Goal: Information Seeking & Learning: Check status

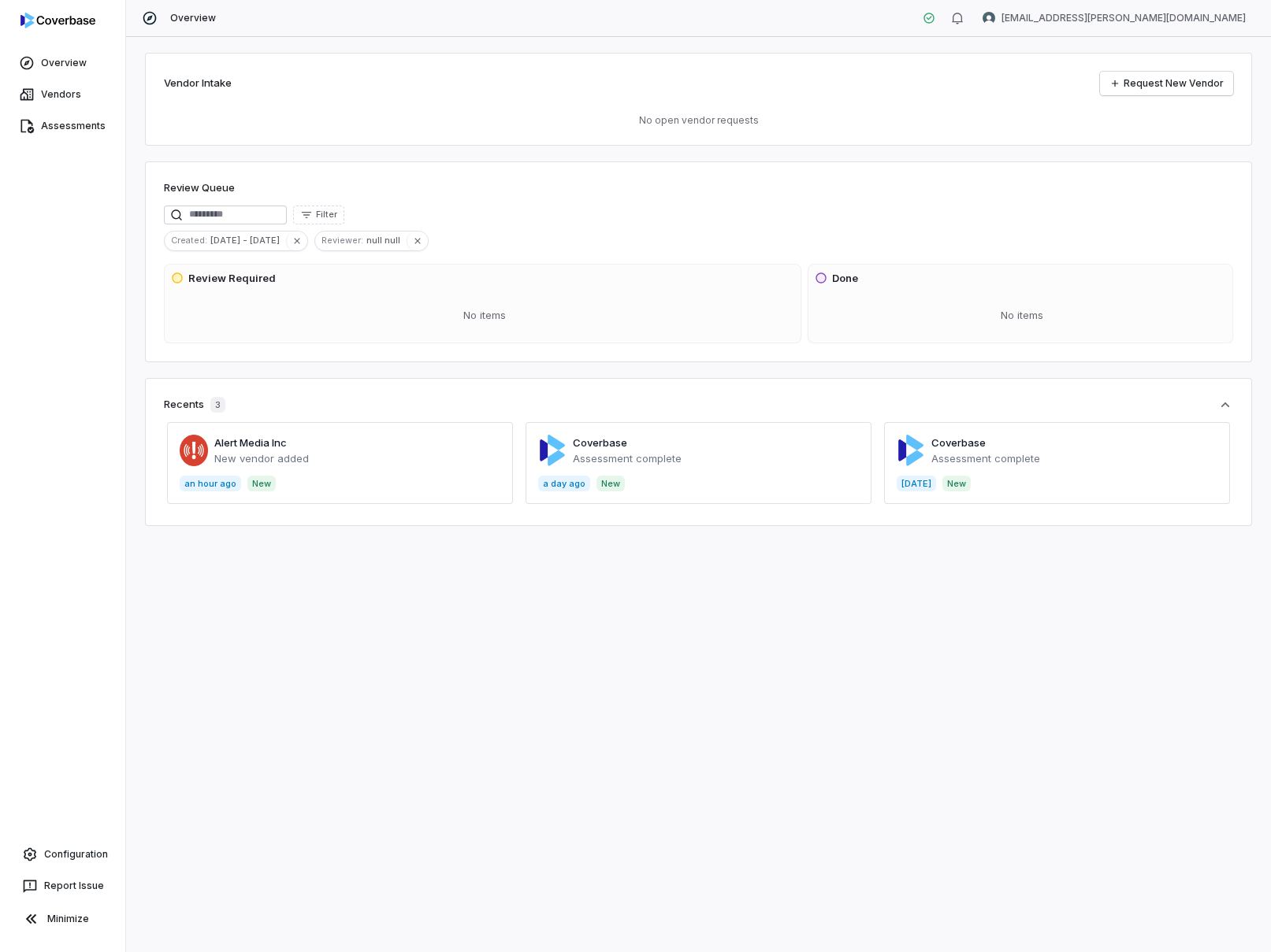
click at [289, 51] on div "Vendor Intake Request New Vendor No open vendor requests Review Queue Filter Cr…" at bounding box center [698, 495] width 1145 height 916
click at [1195, 17] on html "Overview Vendors Assessments Configuration Report Issue Minimize Overview mk.ma…" at bounding box center [635, 476] width 1271 height 952
click at [1160, 142] on div "Log out" at bounding box center [1188, 145] width 121 height 25
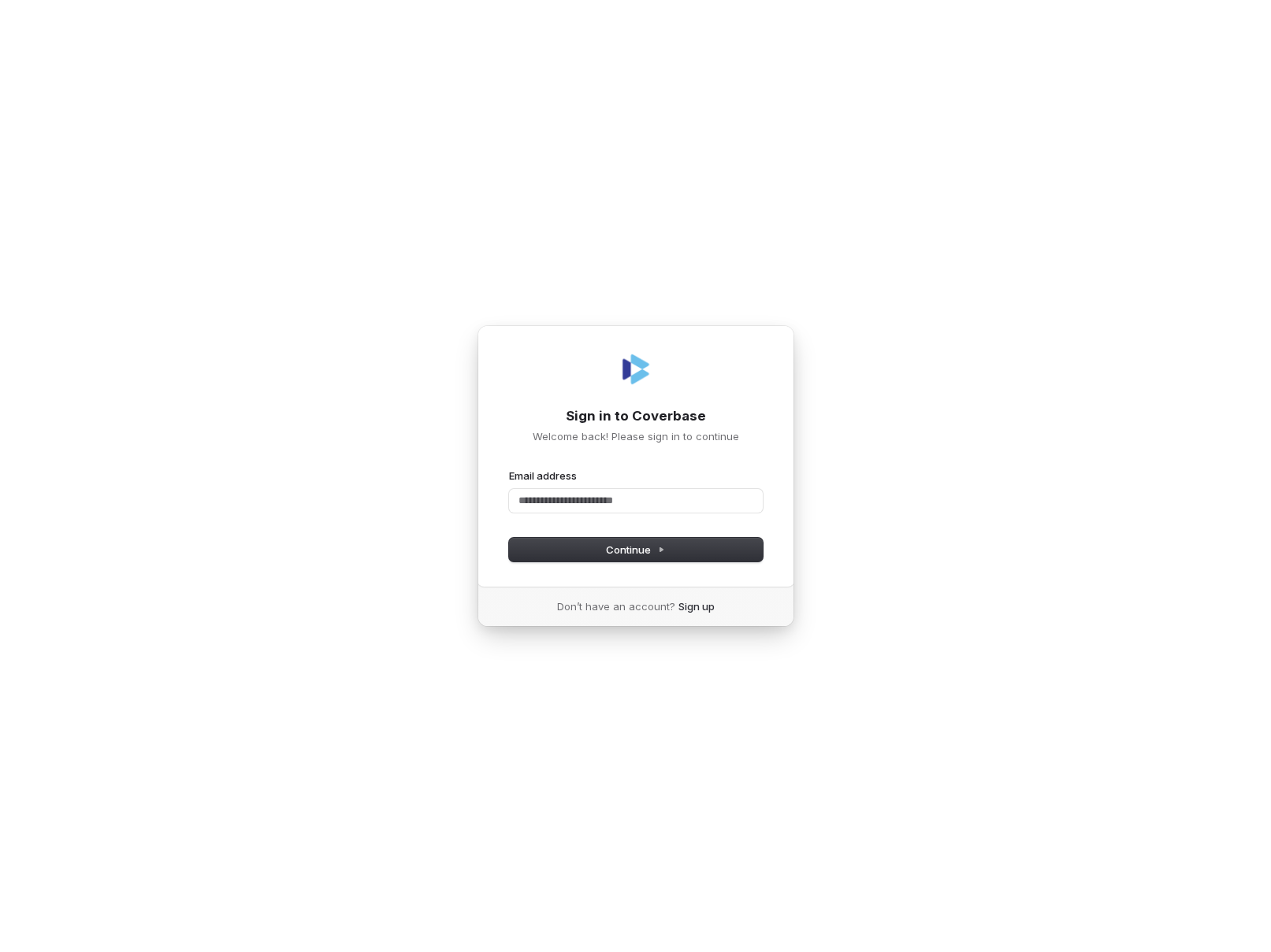
click at [644, 517] on form "Email address Password Continue" at bounding box center [636, 514] width 254 height 93
click at [646, 498] on input "Email address" at bounding box center [636, 501] width 254 height 23
click at [509, 468] on button "submit" at bounding box center [509, 468] width 0 height 0
type input "**********"
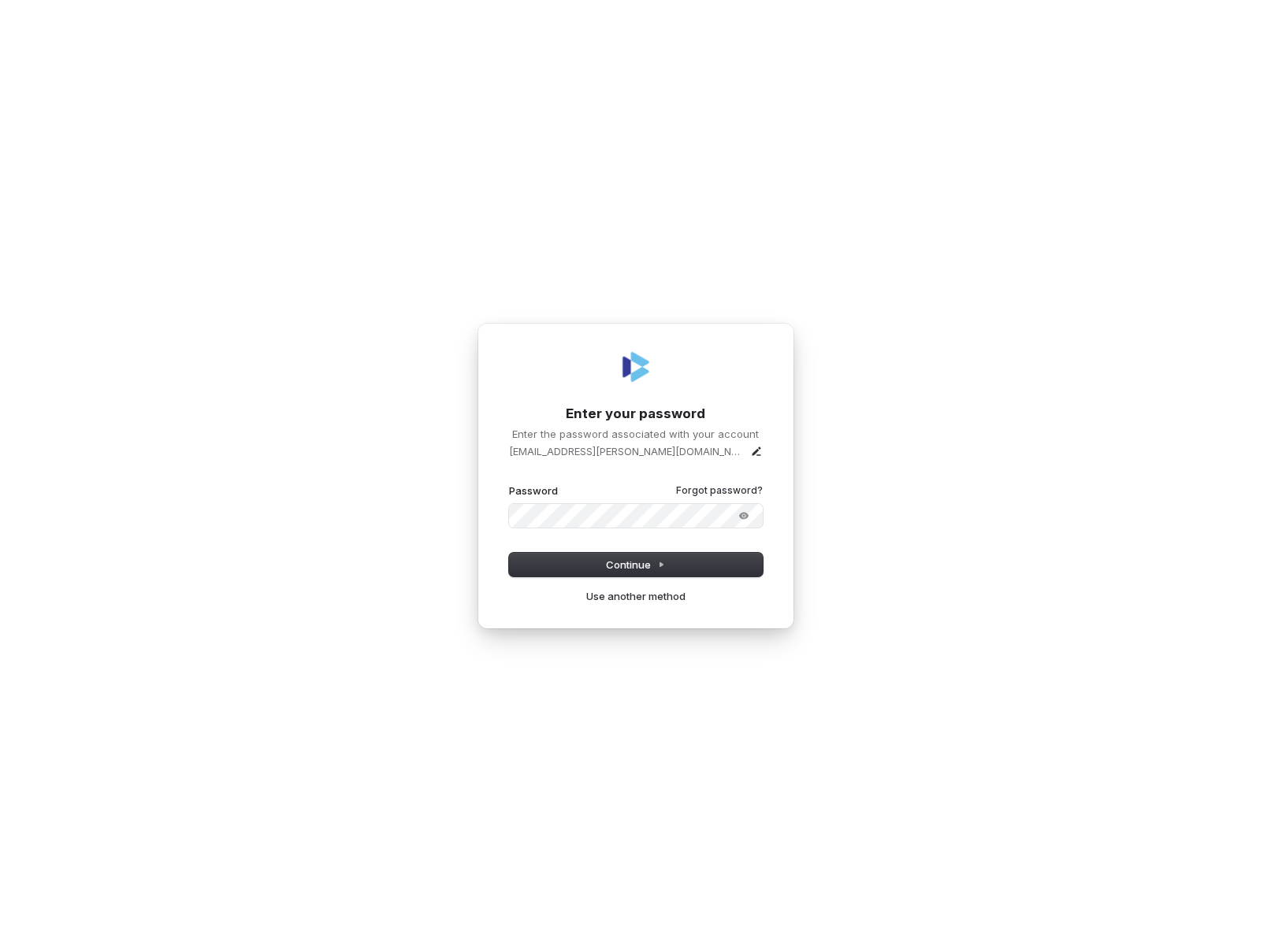
click at [509, 484] on button "submit" at bounding box center [509, 484] width 0 height 0
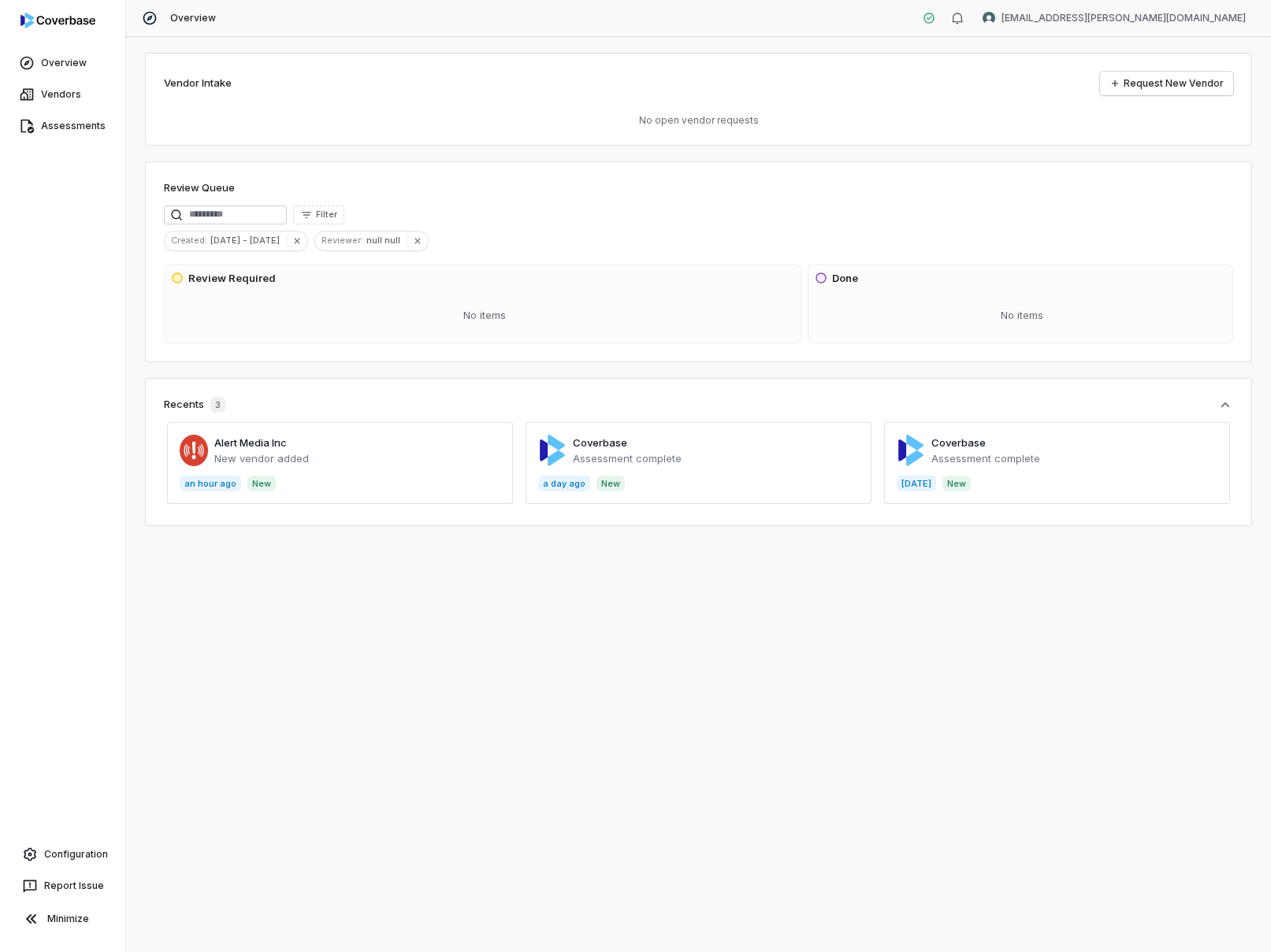
click at [401, 475] on span at bounding box center [340, 463] width 346 height 82
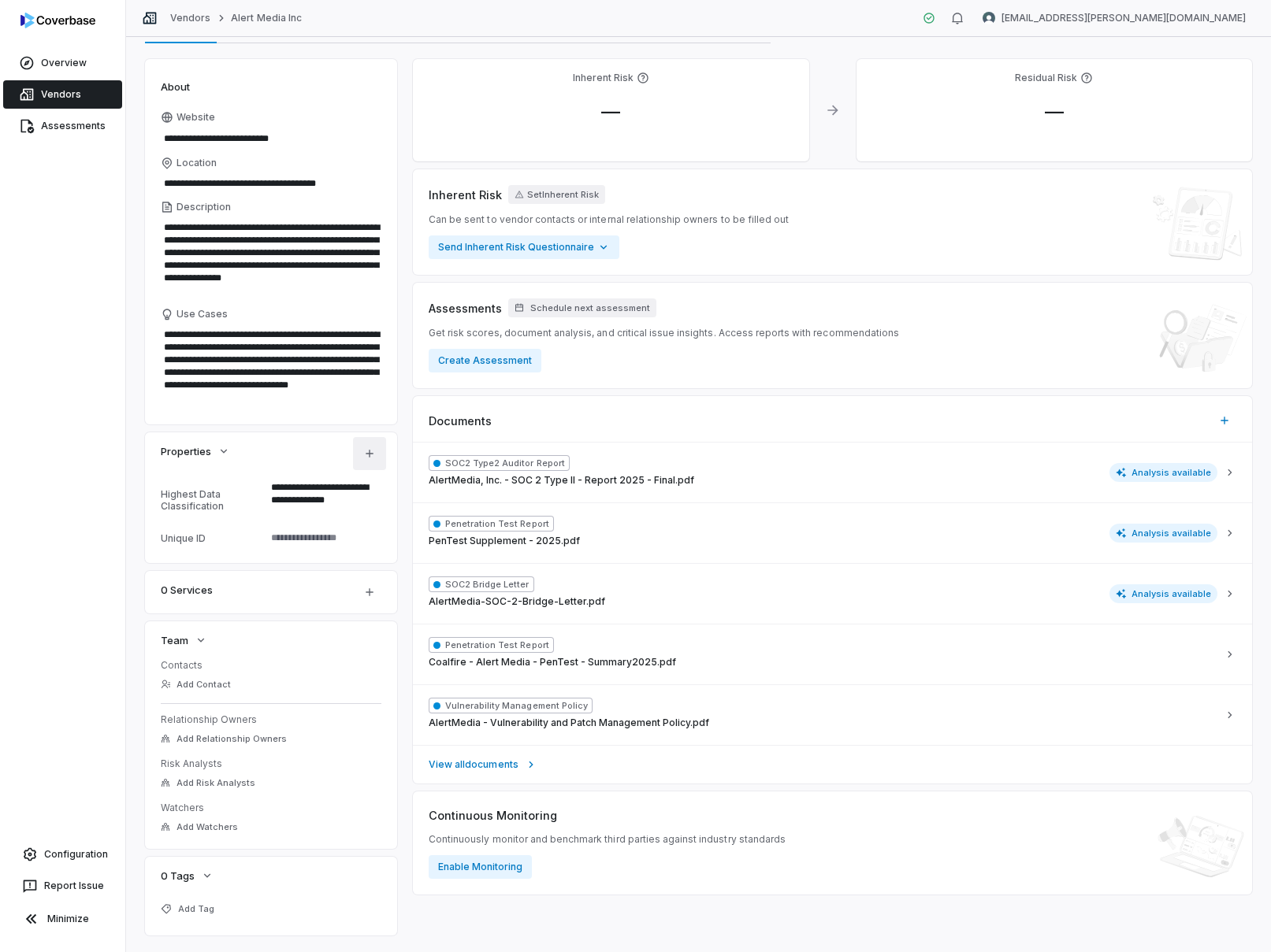
scroll to position [116, 0]
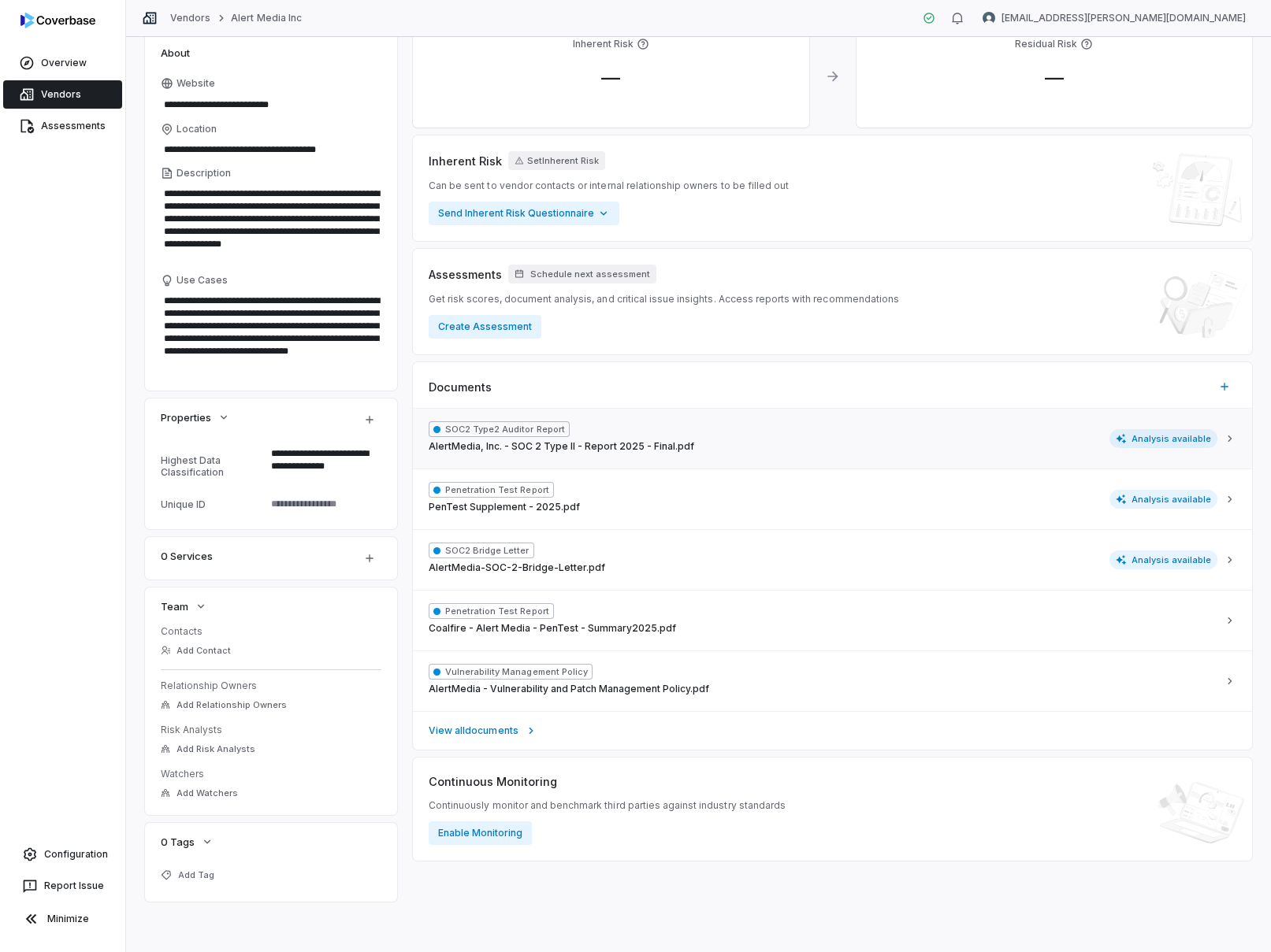
click at [838, 430] on div "SOC2 Type2 Auditor Report AlertMedia, Inc. - SOC 2 Type II - Report 2025 - Fina…" at bounding box center [823, 438] width 789 height 35
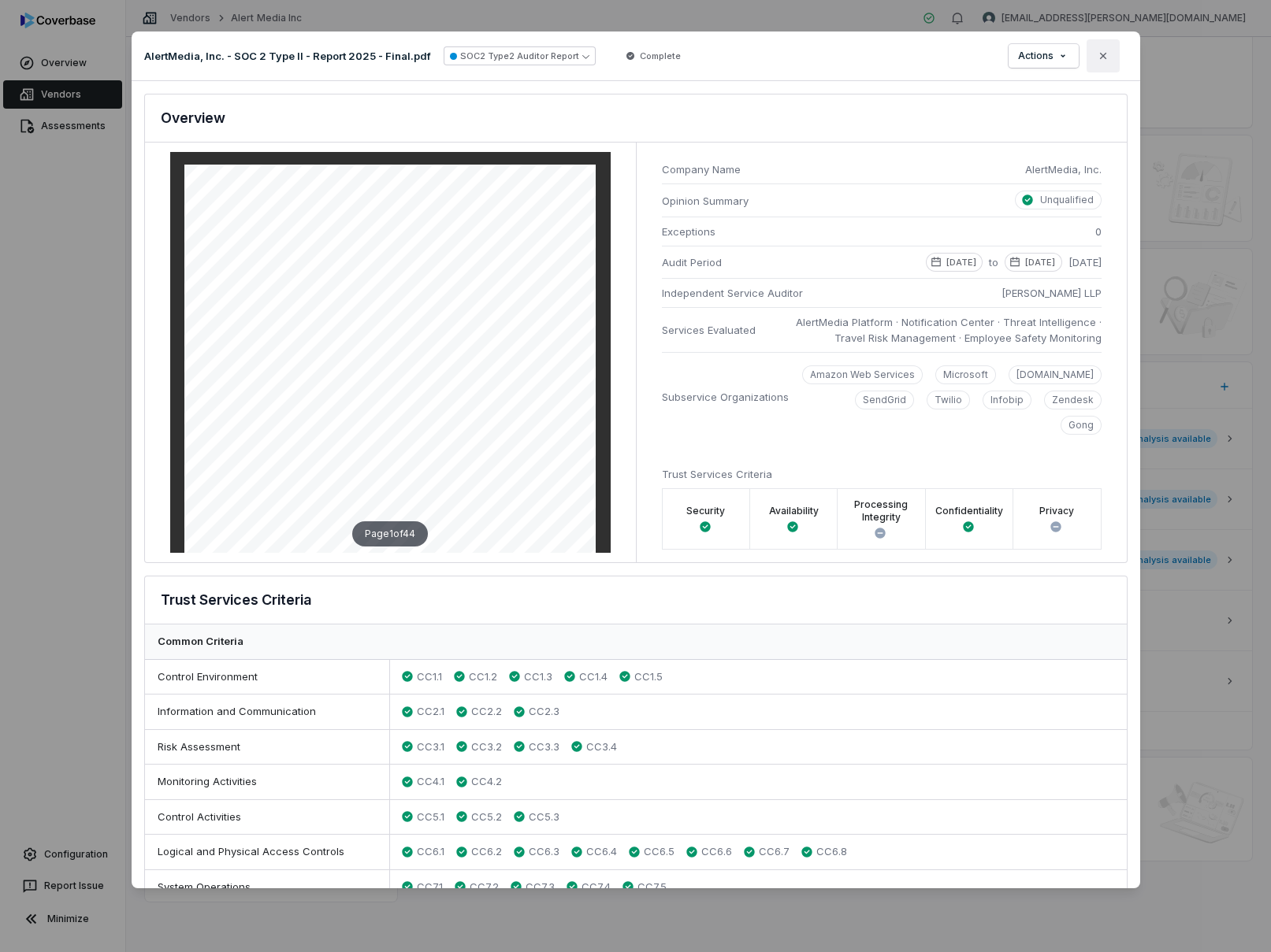
click at [1100, 65] on button "Close" at bounding box center [1103, 56] width 33 height 33
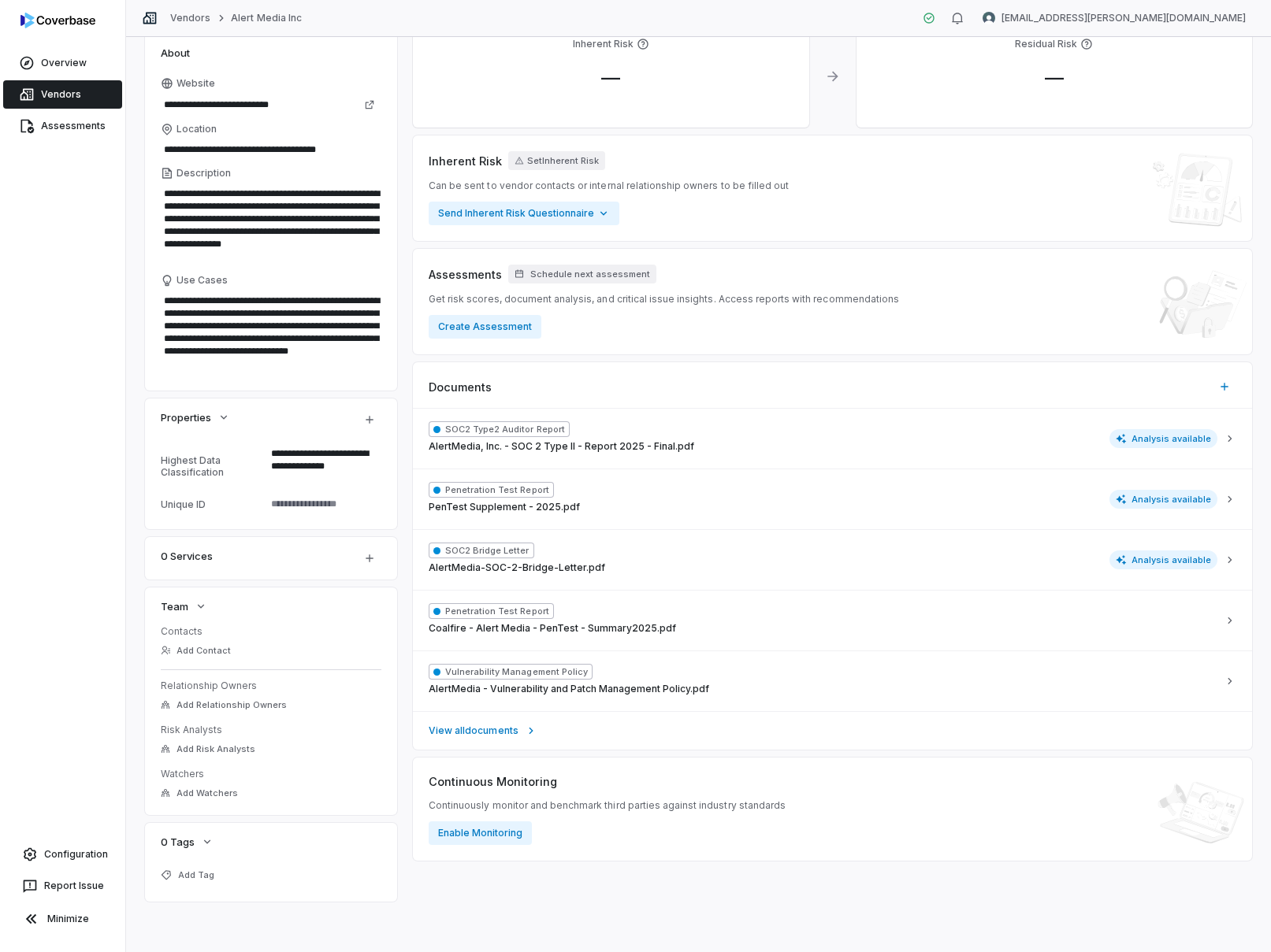
scroll to position [0, 0]
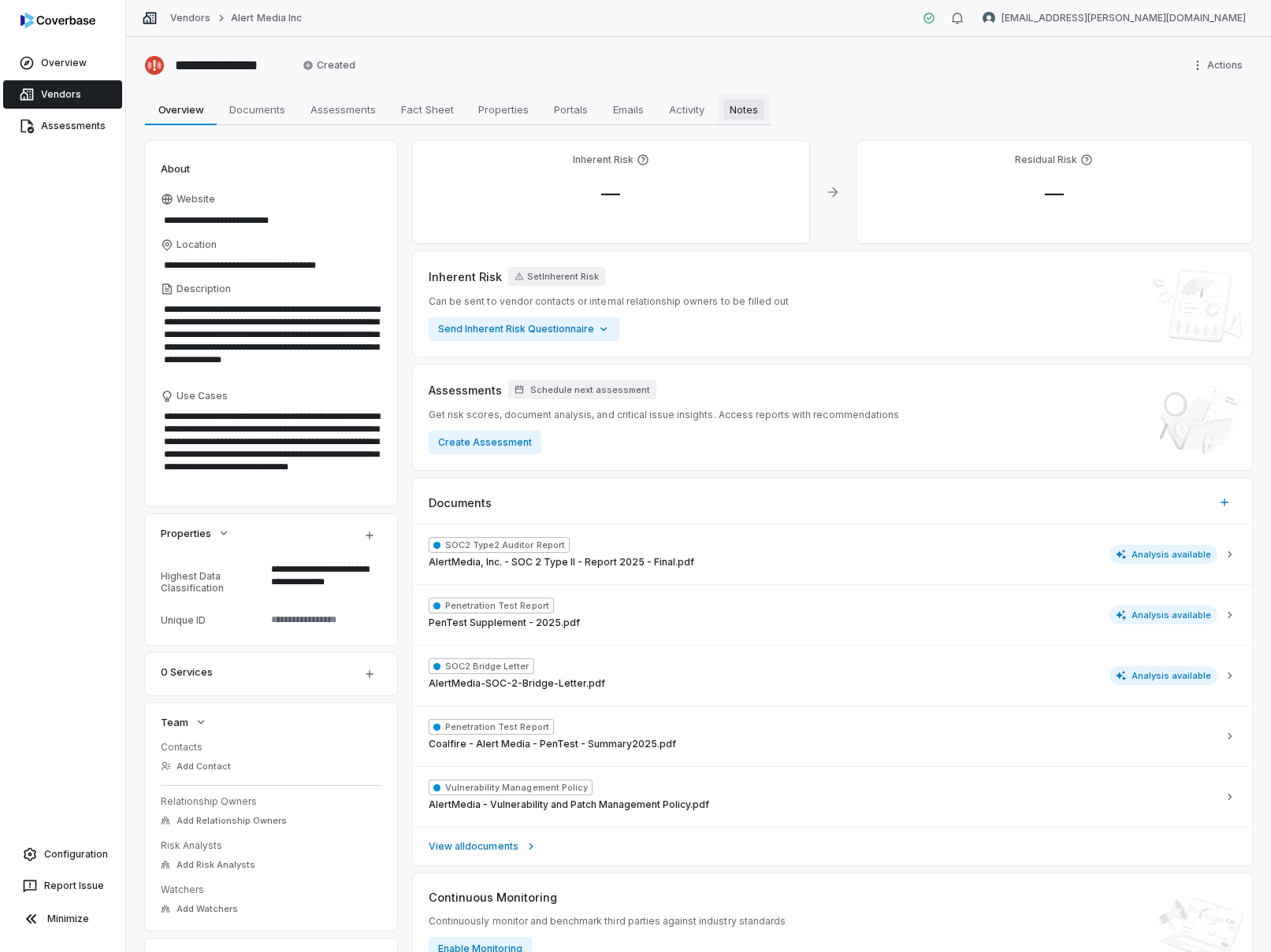
click at [743, 112] on span "Notes" at bounding box center [744, 109] width 41 height 20
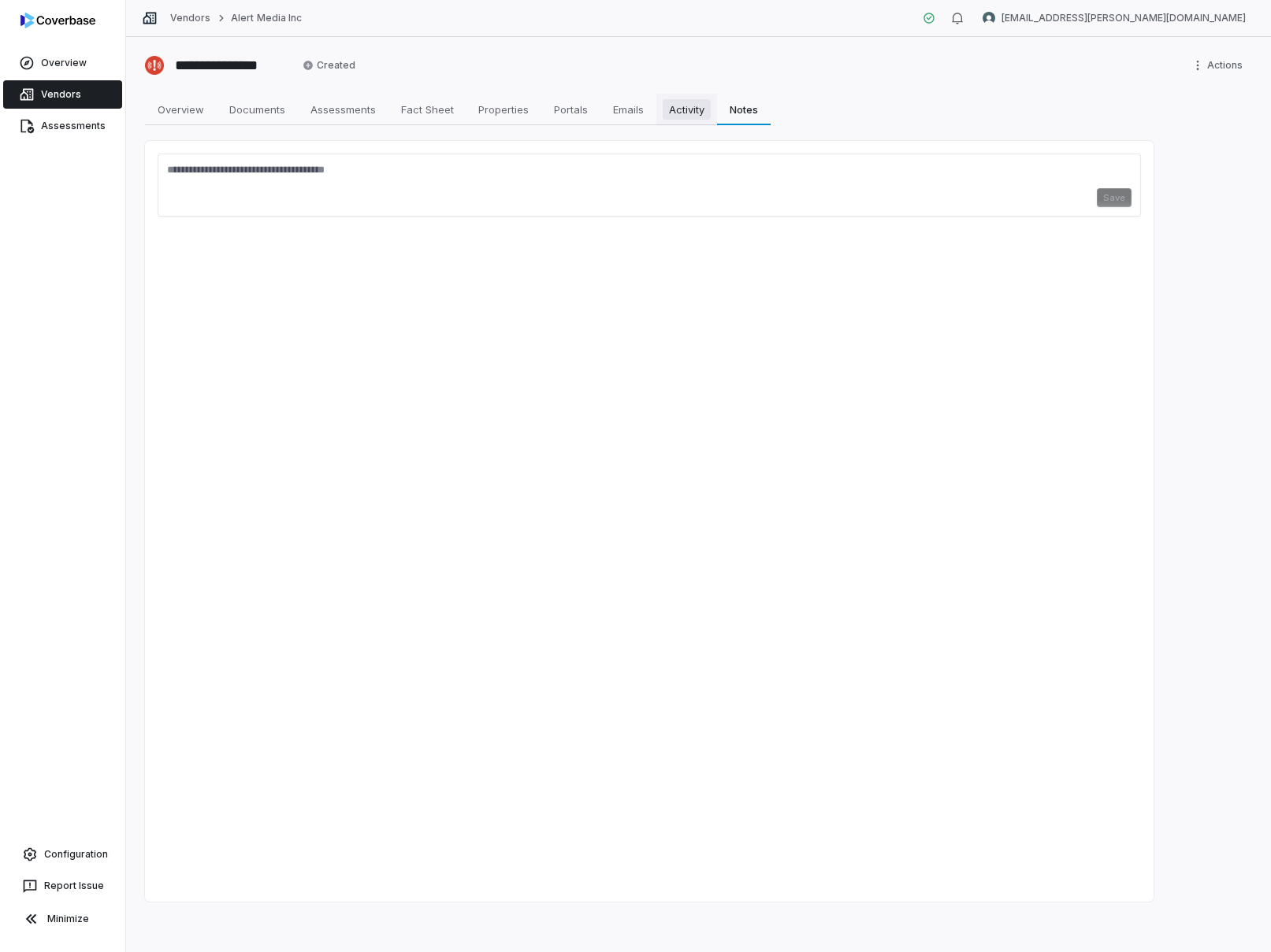
click at [692, 112] on span "Activity" at bounding box center [686, 109] width 48 height 20
click at [198, 119] on span "Overview" at bounding box center [180, 109] width 59 height 20
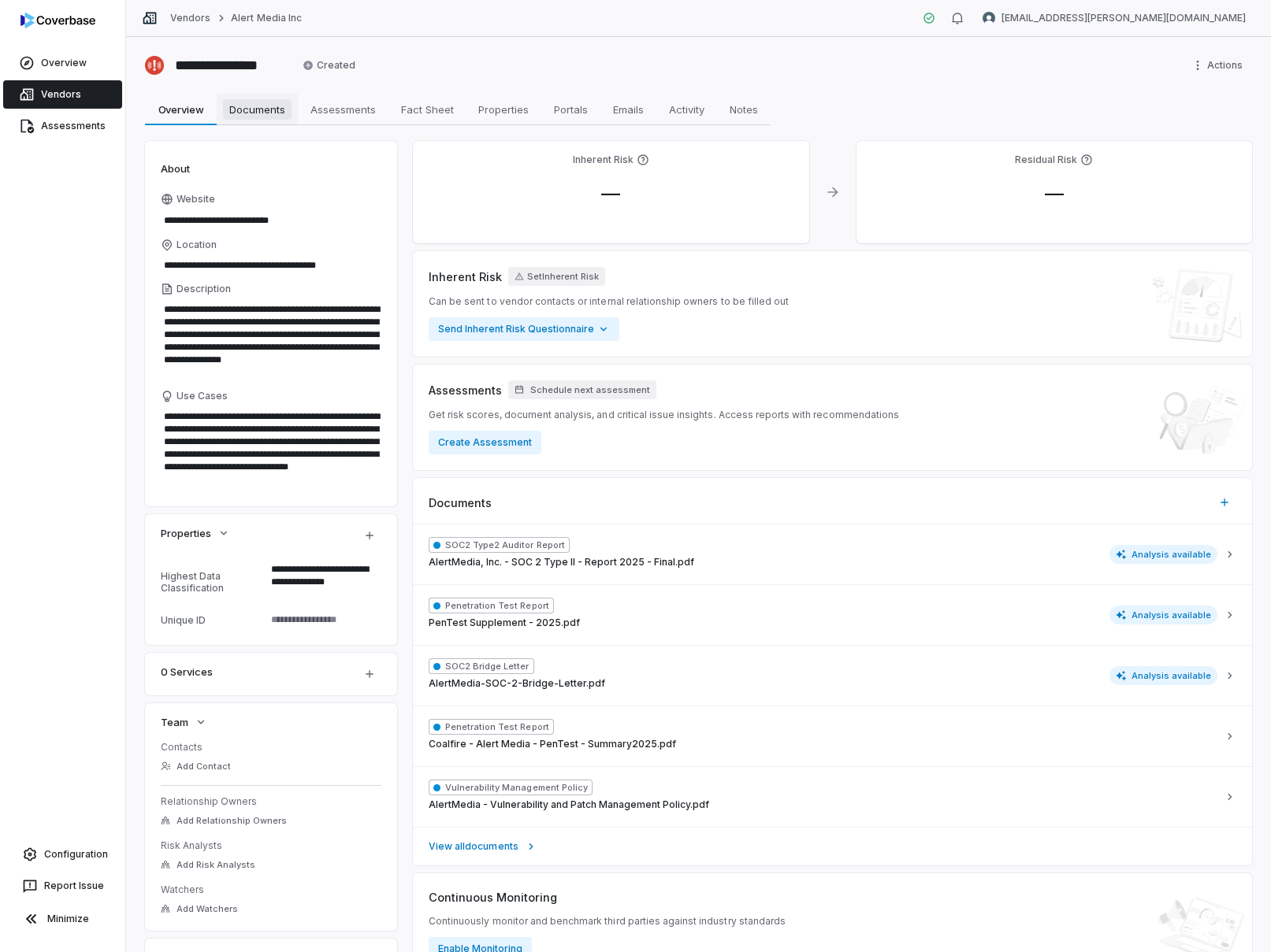
click at [253, 112] on span "Documents" at bounding box center [257, 109] width 69 height 20
type textarea "*"
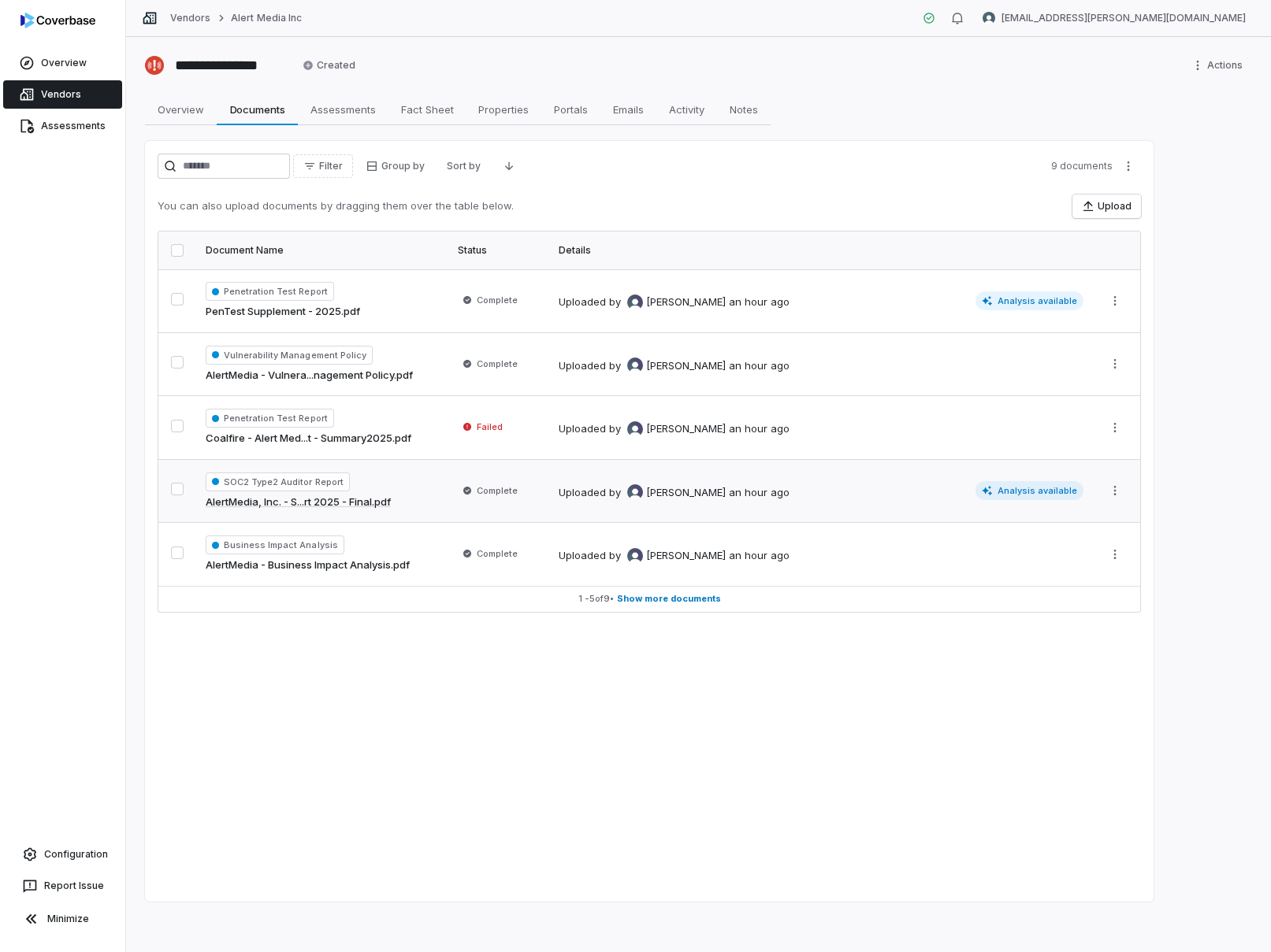
click at [425, 498] on div "SOC2 Type2 Auditor Report AlertMedia, Inc. - S...rt 2025 - Final.pdf" at bounding box center [322, 491] width 233 height 38
